Goal: Task Accomplishment & Management: Use online tool/utility

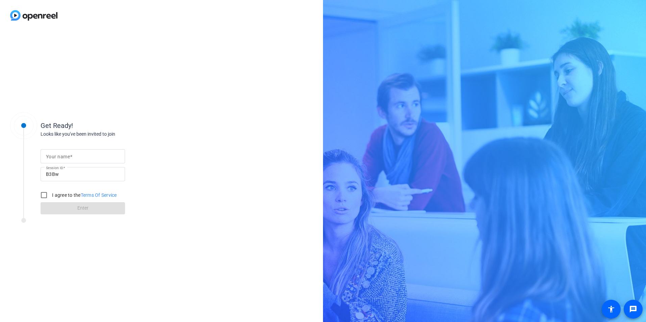
click at [70, 157] on mat-label "Your name" at bounding box center [58, 156] width 24 height 5
click at [70, 157] on input "Your name" at bounding box center [83, 156] width 74 height 8
type input "[PERSON_NAME]"
click at [43, 194] on input "I agree to the Terms Of Service" at bounding box center [44, 196] width 14 height 14
checkbox input "true"
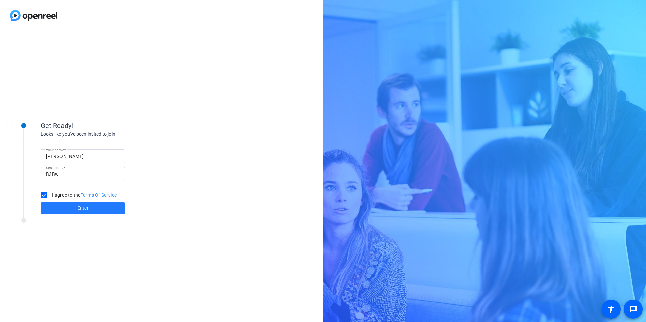
click at [92, 210] on span at bounding box center [83, 208] width 84 height 16
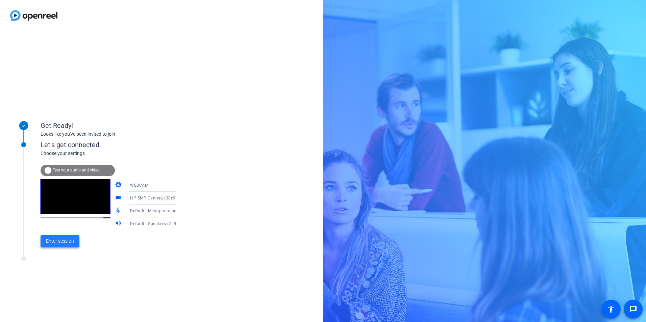
click at [66, 240] on span "Enter session" at bounding box center [60, 241] width 28 height 7
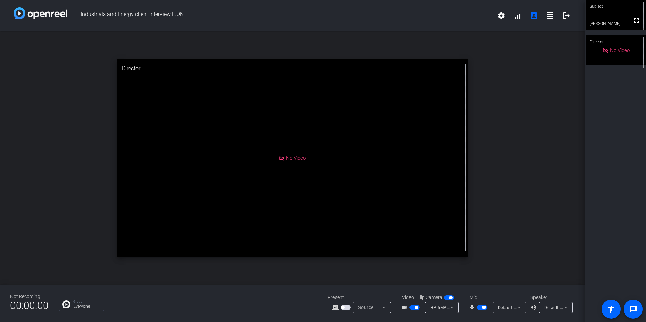
click at [450, 298] on span "button" at bounding box center [450, 297] width 3 height 3
click at [450, 298] on span "button" at bounding box center [449, 298] width 10 height 5
click at [416, 307] on span "button" at bounding box center [416, 307] width 3 height 3
click at [416, 308] on span "button" at bounding box center [415, 307] width 10 height 5
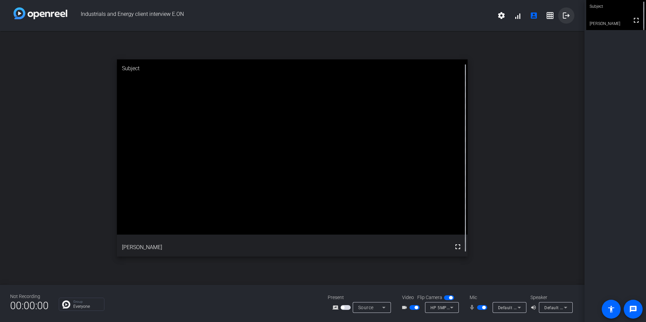
click at [565, 18] on mat-icon "logout" at bounding box center [566, 15] width 8 height 8
